Goal: Task Accomplishment & Management: Complete application form

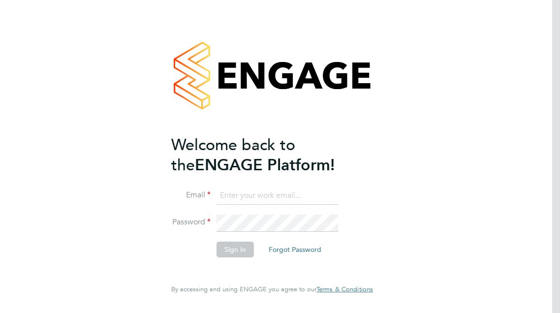
click at [285, 201] on input at bounding box center [278, 196] width 122 height 18
type input "[EMAIL_ADDRESS][DOMAIN_NAME]"
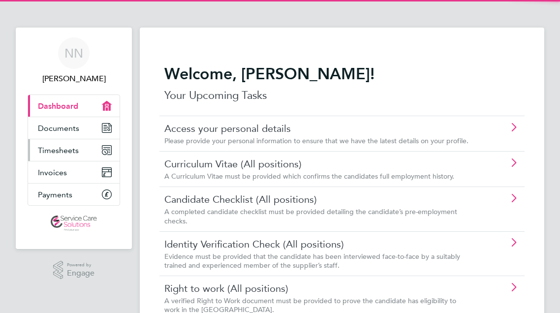
click at [66, 154] on span "Timesheets" at bounding box center [58, 150] width 41 height 9
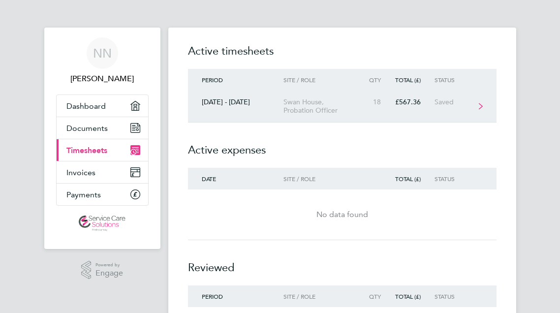
click at [315, 101] on div "Swan House, Probation Officer" at bounding box center [324, 106] width 80 height 17
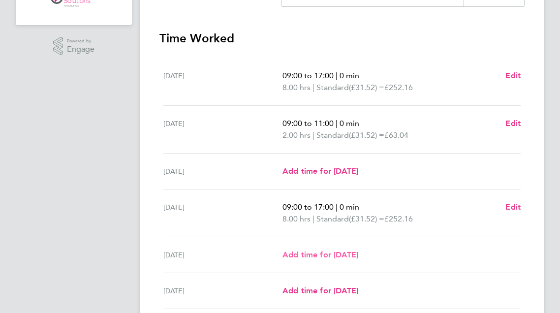
scroll to position [246, 0]
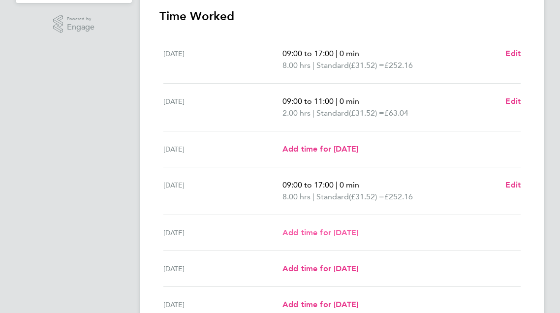
click at [336, 228] on span "Add time for Fri 03 Oct" at bounding box center [321, 232] width 76 height 9
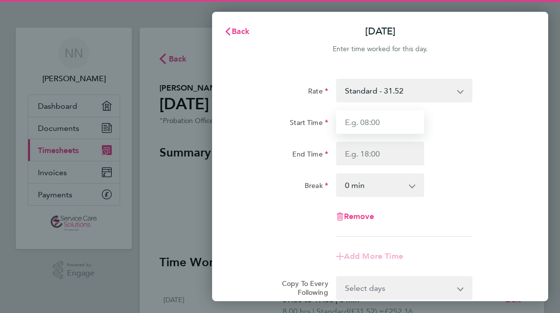
click at [370, 124] on input "Start Time" at bounding box center [380, 122] width 89 height 24
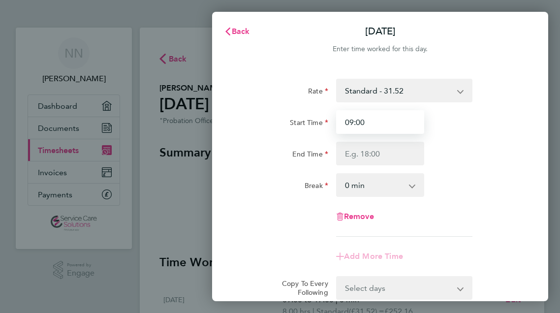
type input "09:00"
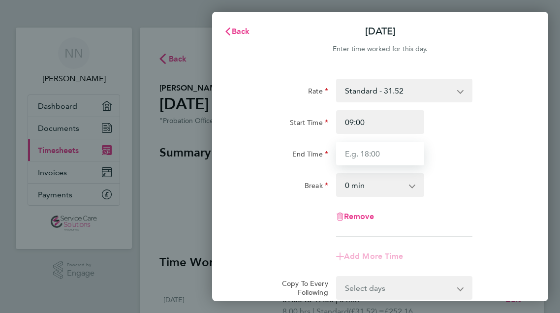
click at [385, 158] on input "End Time" at bounding box center [380, 154] width 89 height 24
type input "17:00"
click at [463, 173] on div "Break 0 min 15 min 30 min 45 min 60 min 75 min 90 min" at bounding box center [380, 185] width 289 height 24
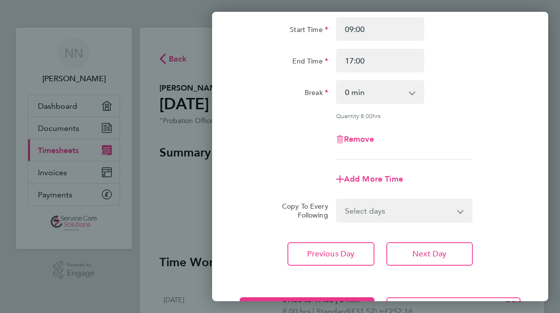
scroll to position [131, 0]
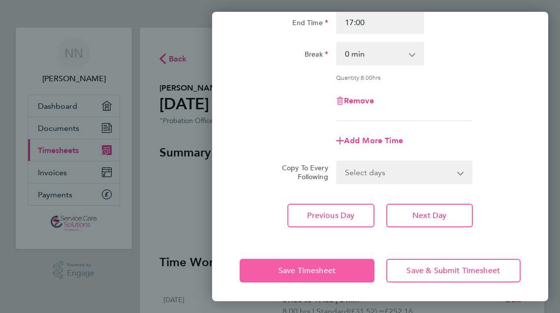
click at [280, 266] on span "Save Timesheet" at bounding box center [307, 271] width 57 height 10
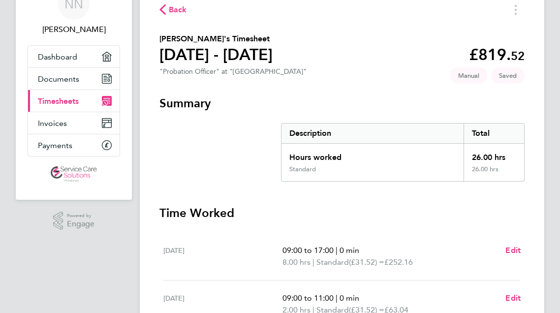
scroll to position [353, 0]
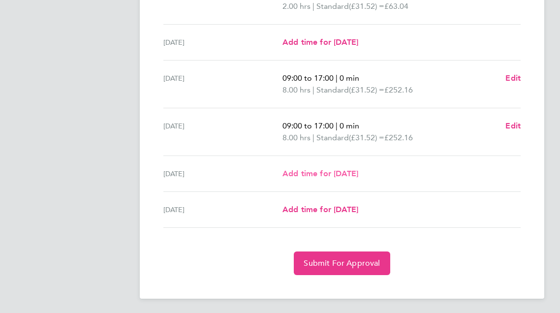
click at [342, 174] on span "Add time for Sat 04 Oct" at bounding box center [321, 173] width 76 height 9
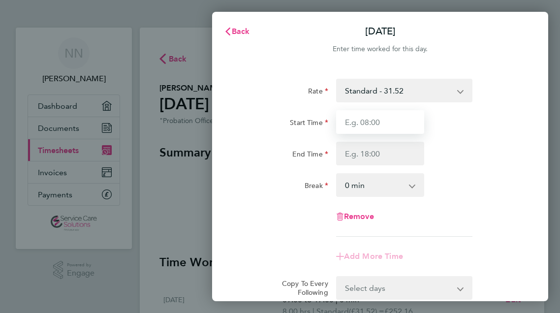
click at [377, 126] on input "Start Time" at bounding box center [380, 122] width 89 height 24
type input "09:00"
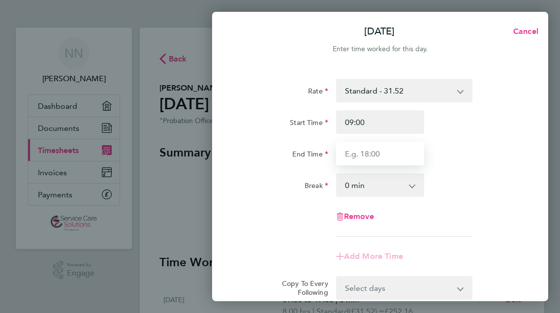
click at [382, 159] on input "End Time" at bounding box center [380, 154] width 89 height 24
type input "17:00"
click at [430, 200] on div "Rate Standard - 31.52 Start Time 09:00 End Time 17:00 Break 0 min 15 min 30 min…" at bounding box center [380, 158] width 281 height 158
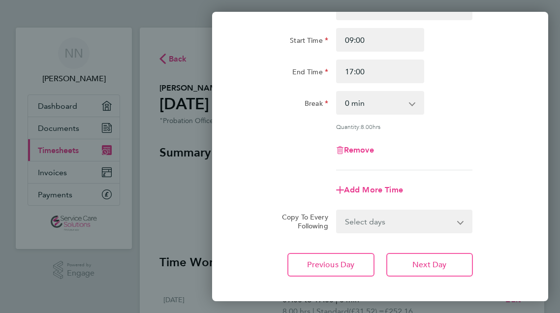
scroll to position [131, 0]
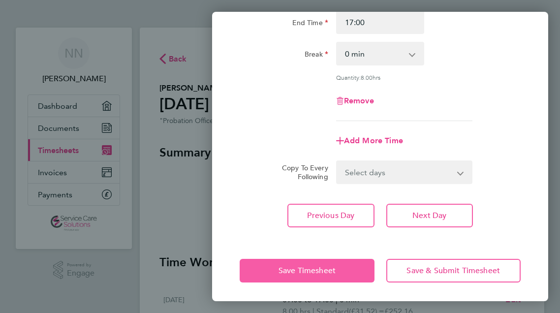
click at [276, 262] on button "Save Timesheet" at bounding box center [307, 271] width 134 height 24
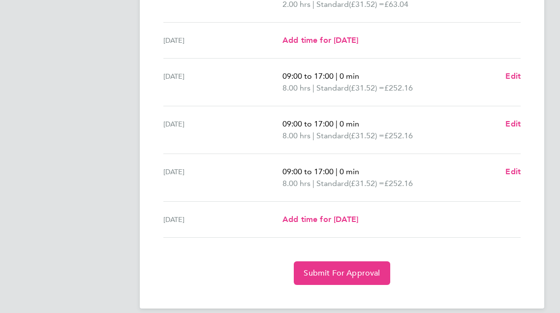
scroll to position [365, 0]
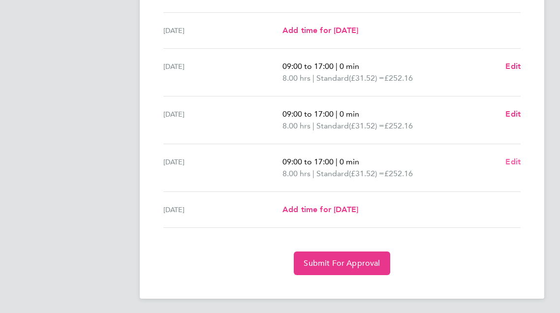
click at [516, 165] on span "Edit" at bounding box center [513, 161] width 15 height 9
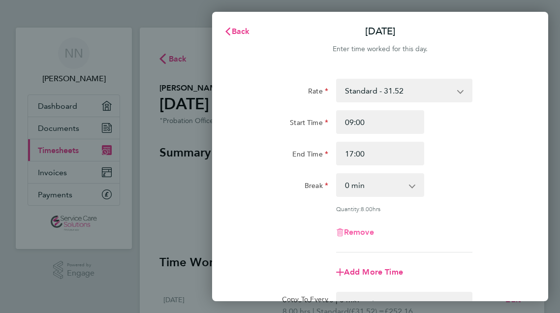
click at [348, 235] on span "Remove" at bounding box center [359, 232] width 30 height 9
select select "null"
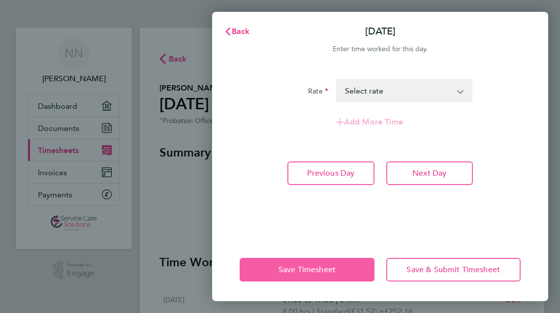
click at [281, 263] on button "Save Timesheet" at bounding box center [307, 270] width 134 height 24
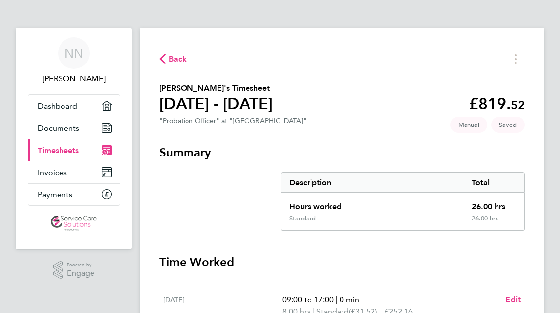
click at [231, 145] on h3 "Summary" at bounding box center [342, 153] width 365 height 16
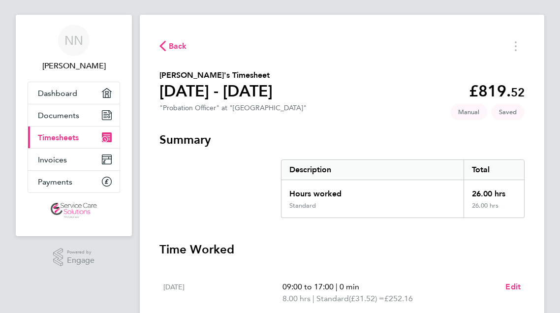
scroll to position [49, 0]
